Goal: Find specific page/section: Find specific page/section

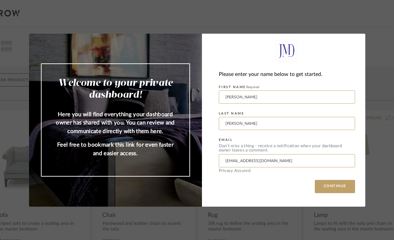
click at [303, 99] on input "[PERSON_NAME]" at bounding box center [287, 96] width 136 height 13
type input "S"
type input "[PERSON_NAME]"
click at [333, 189] on button "CONTINUE" at bounding box center [335, 186] width 40 height 13
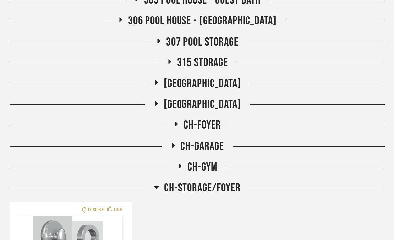
scroll to position [819, 0]
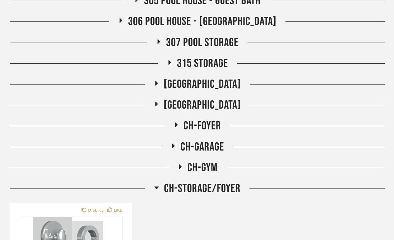
click at [210, 148] on span "CH-GARAGE" at bounding box center [202, 147] width 44 height 14
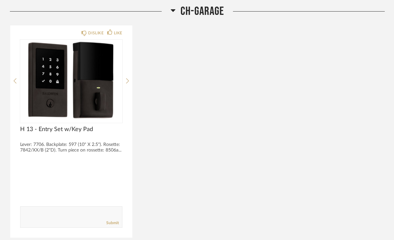
scroll to position [946, 0]
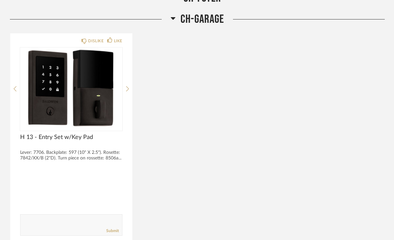
click at [208, 17] on span "CH-GARAGE" at bounding box center [202, 19] width 44 height 14
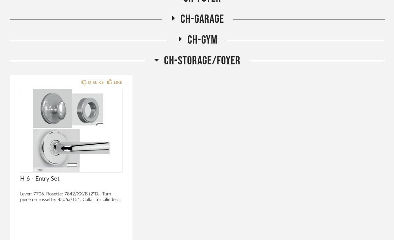
click at [217, 62] on span "CH-STORAGE/FOYER" at bounding box center [202, 61] width 77 height 14
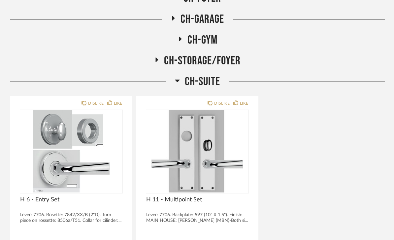
click at [211, 81] on span "CH-SUITE" at bounding box center [202, 82] width 35 height 14
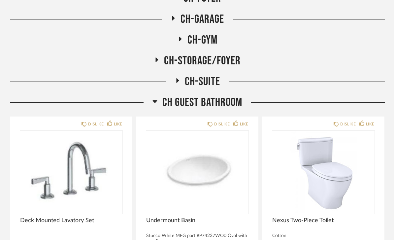
click at [210, 101] on span "CH Guest Bathroom" at bounding box center [202, 102] width 80 height 14
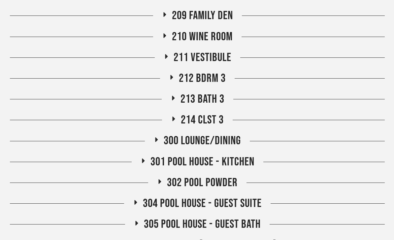
scroll to position [611, 0]
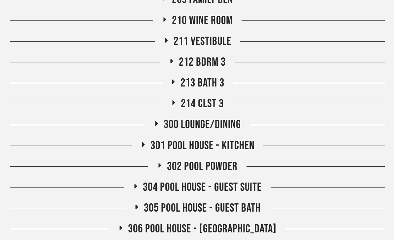
click at [217, 80] on span "213 Bath 3" at bounding box center [202, 83] width 44 height 14
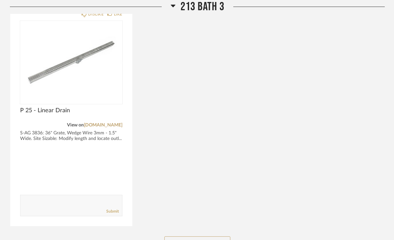
scroll to position [987, 0]
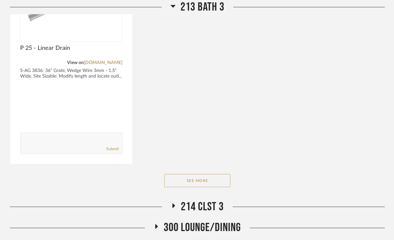
click at [204, 182] on button "See More" at bounding box center [197, 180] width 66 height 13
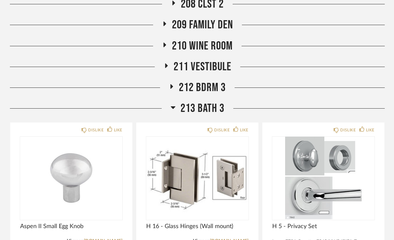
scroll to position [567, 0]
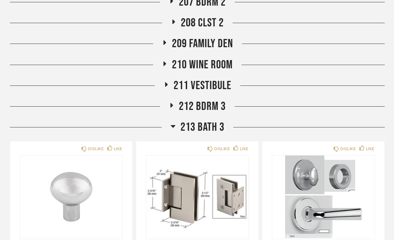
click at [213, 126] on span "213 Bath 3" at bounding box center [202, 127] width 44 height 14
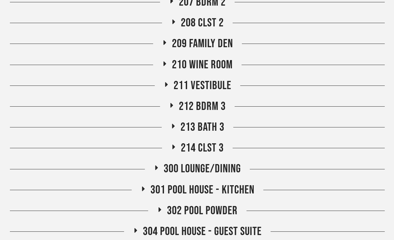
click at [224, 125] on span "213 Bath 3" at bounding box center [202, 127] width 44 height 14
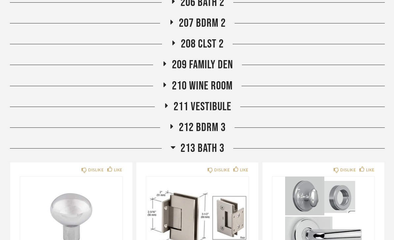
scroll to position [546, 0]
click at [308, 148] on div "213 Bath 3" at bounding box center [197, 148] width 375 height 14
click at [208, 151] on span "213 Bath 3" at bounding box center [202, 148] width 44 height 14
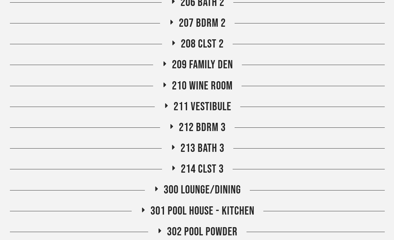
click at [245, 211] on span "301 Pool House - Kitchen" at bounding box center [202, 211] width 104 height 14
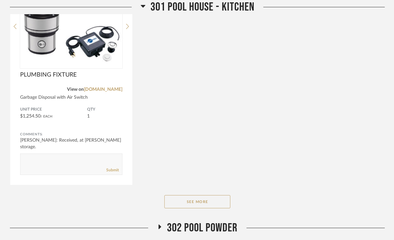
scroll to position [1021, 0]
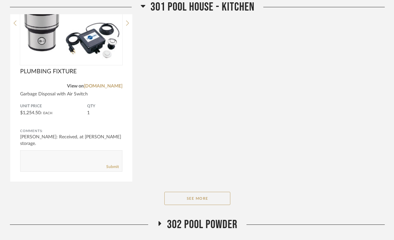
click at [214, 199] on button "See More" at bounding box center [197, 198] width 66 height 13
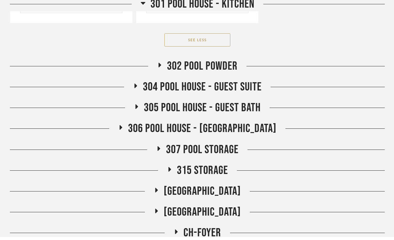
scroll to position [2068, 0]
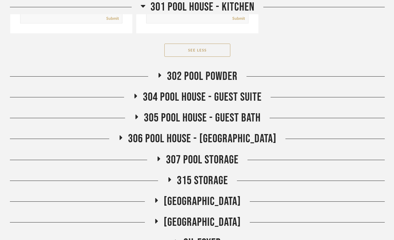
click at [277, 147] on div "306 Pool House - [GEOGRAPHIC_DATA]" at bounding box center [197, 142] width 375 height 21
click at [276, 140] on div "306 Pool House - [GEOGRAPHIC_DATA]" at bounding box center [197, 139] width 375 height 14
click at [232, 143] on span "306 Pool House - [GEOGRAPHIC_DATA]" at bounding box center [202, 139] width 148 height 14
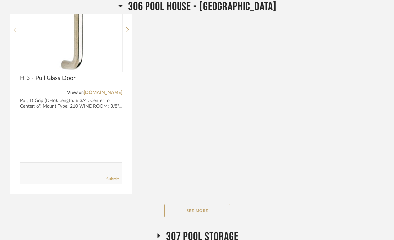
click at [216, 212] on button "See More" at bounding box center [197, 210] width 66 height 13
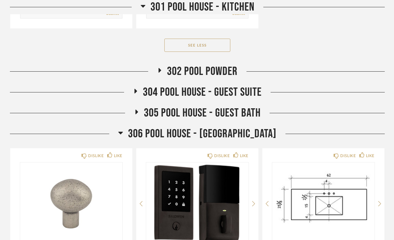
scroll to position [2073, 0]
click at [196, 135] on span "306 Pool House - [GEOGRAPHIC_DATA]" at bounding box center [202, 133] width 148 height 14
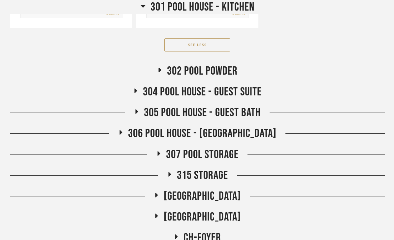
click at [215, 5] on span "301 Pool House - Kitchen" at bounding box center [202, 7] width 104 height 14
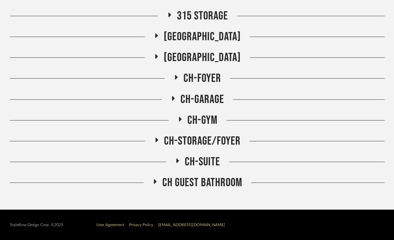
scroll to position [865, 0]
